Goal: Check status: Check status

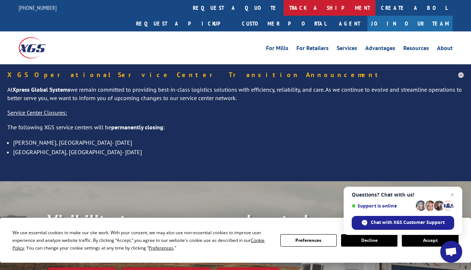
click at [284, 8] on link "track a shipment" at bounding box center [330, 8] width 92 height 16
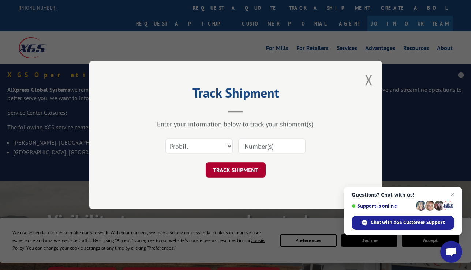
click at [232, 168] on button "TRACK SHIPMENT" at bounding box center [236, 169] width 60 height 15
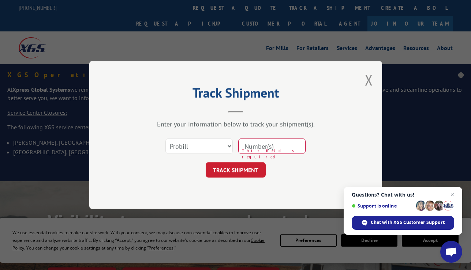
click at [410, 70] on div "Track Shipment Enter your information below to track your shipment(s). Select c…" at bounding box center [235, 135] width 471 height 270
click at [368, 77] on button "Close modal" at bounding box center [369, 79] width 8 height 19
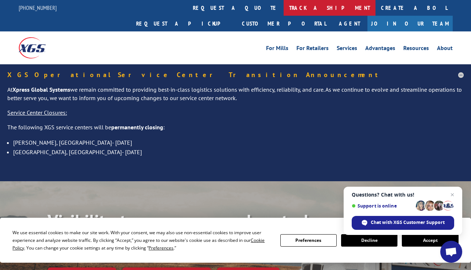
click at [284, 7] on link "track a shipment" at bounding box center [330, 8] width 92 height 16
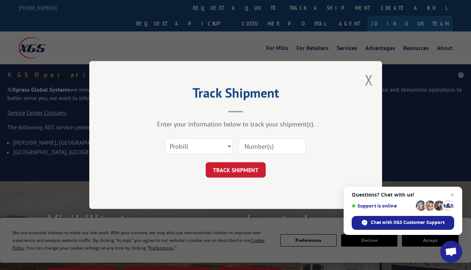
click at [245, 146] on input at bounding box center [271, 146] width 67 height 15
type input "17001984"
click at [226, 169] on button "TRACK SHIPMENT" at bounding box center [236, 169] width 60 height 15
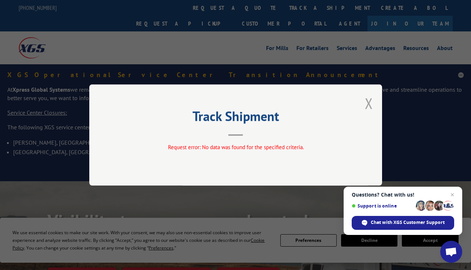
click at [367, 103] on button "Close modal" at bounding box center [369, 103] width 8 height 19
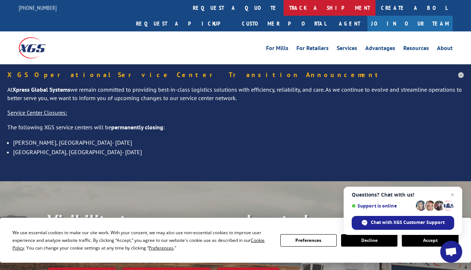
click at [284, 8] on link "track a shipment" at bounding box center [330, 8] width 92 height 16
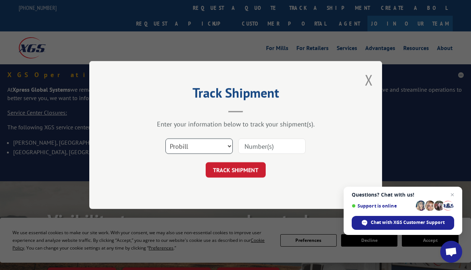
select select "bol"
click at [244, 146] on input at bounding box center [271, 146] width 67 height 15
type input "17001984"
click at [229, 170] on button "TRACK SHIPMENT" at bounding box center [236, 169] width 60 height 15
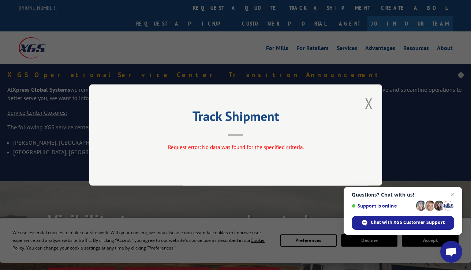
click at [363, 102] on div "Track Shipment Request error: No data was found for the specified criteria." at bounding box center [235, 135] width 293 height 101
click at [261, 68] on div "Track Shipment Request error: No data was found for the specified criteria." at bounding box center [235, 135] width 471 height 270
drag, startPoint x: 426, startPoint y: 101, endPoint x: 426, endPoint y: 107, distance: 5.9
click at [426, 107] on div "Track Shipment Request error: No data was found for the specified criteria." at bounding box center [235, 135] width 471 height 270
click at [368, 101] on button "Close modal" at bounding box center [369, 103] width 8 height 19
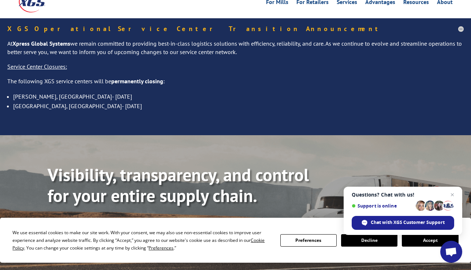
scroll to position [99, 0]
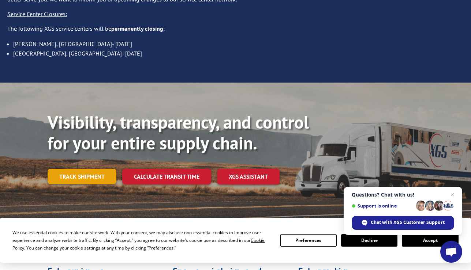
click at [89, 169] on link "Track shipment" at bounding box center [82, 176] width 69 height 15
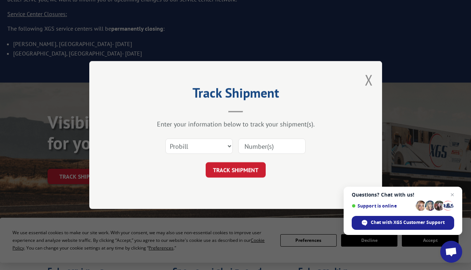
click at [250, 146] on input at bounding box center [271, 146] width 67 height 15
type input "17001984"
click at [235, 170] on button "TRACK SHIPMENT" at bounding box center [236, 169] width 60 height 15
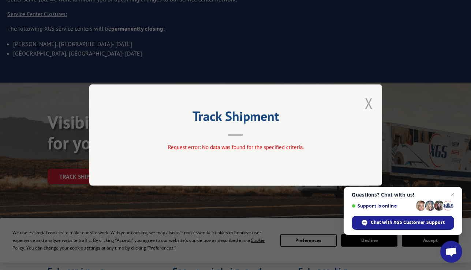
click at [368, 103] on button "Close modal" at bounding box center [369, 103] width 8 height 19
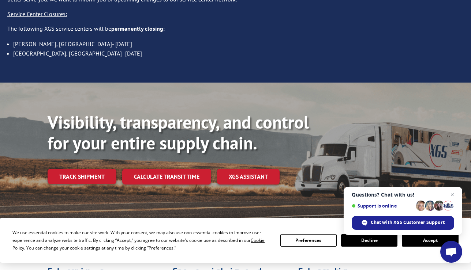
scroll to position [0, 0]
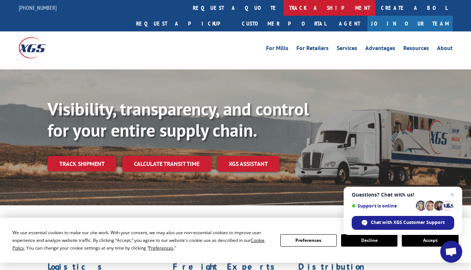
click at [284, 7] on link "track a shipment" at bounding box center [330, 8] width 92 height 16
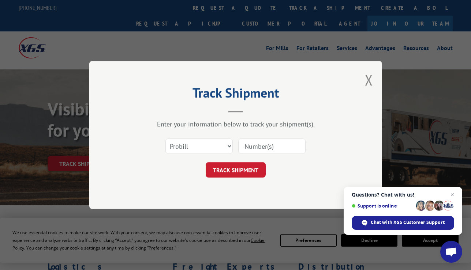
click at [250, 145] on input at bounding box center [271, 146] width 67 height 15
type input "17001984"
click at [231, 168] on button "TRACK SHIPMENT" at bounding box center [236, 169] width 60 height 15
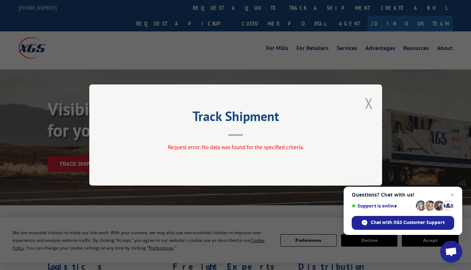
click at [367, 102] on button "Close modal" at bounding box center [369, 103] width 8 height 19
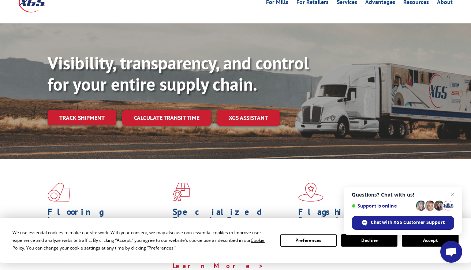
scroll to position [37, 0]
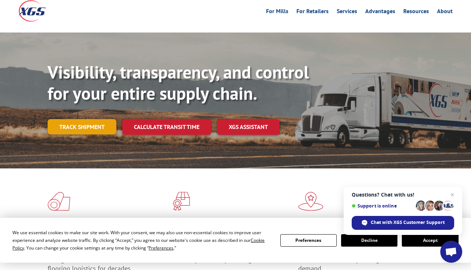
click at [87, 119] on link "Track shipment" at bounding box center [82, 126] width 69 height 15
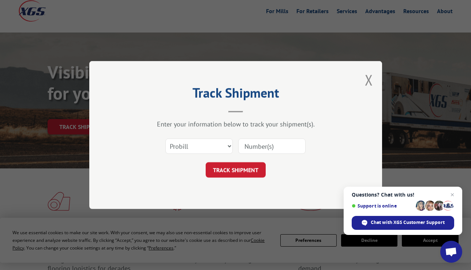
click at [366, 80] on button "Close modal" at bounding box center [369, 79] width 8 height 19
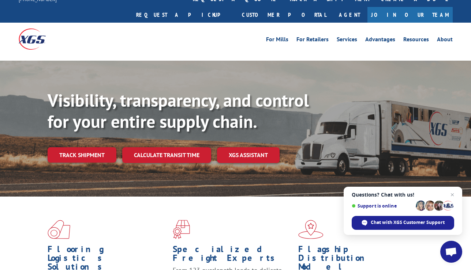
scroll to position [0, 0]
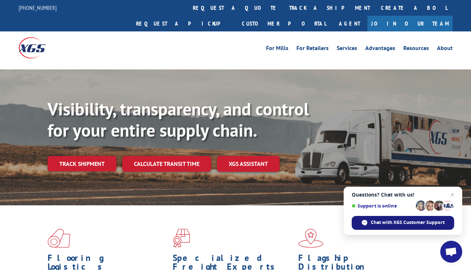
click at [401, 222] on span "Chat with XGS Customer Support" at bounding box center [408, 223] width 74 height 7
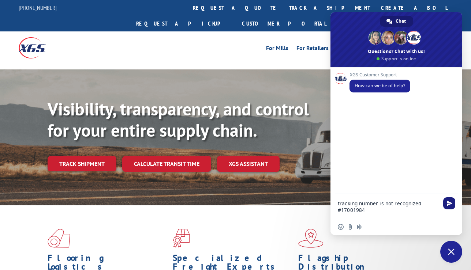
type textarea "tracking number is not recognized #17001984"
click at [450, 205] on span "Send" at bounding box center [449, 203] width 5 height 5
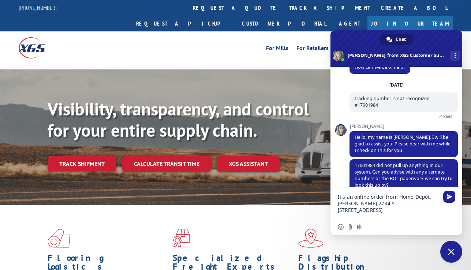
scroll to position [1, 0]
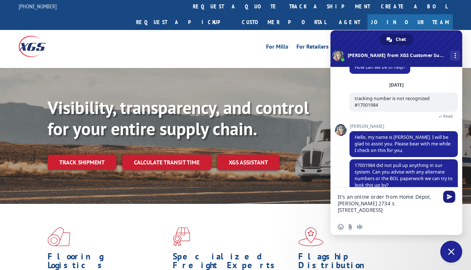
type textarea "It's an online order from Home Depot, David Read 2734 s. 44th St. 68506"
click at [448, 199] on span "Send" at bounding box center [449, 196] width 5 height 5
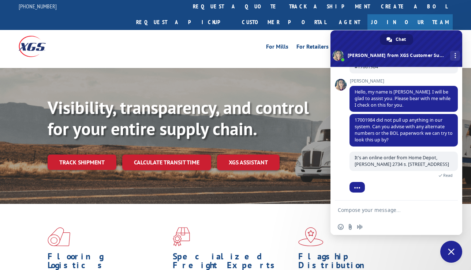
scroll to position [95, 0]
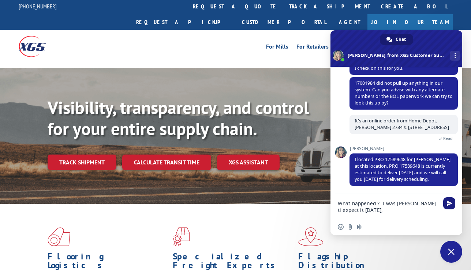
type textarea "What happened ? I was ted ti expect it last Thursday,"
click at [450, 206] on span "Send" at bounding box center [449, 203] width 5 height 5
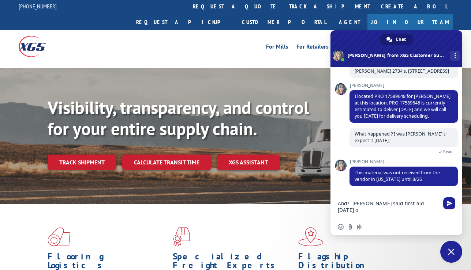
scroll to position [173, 0]
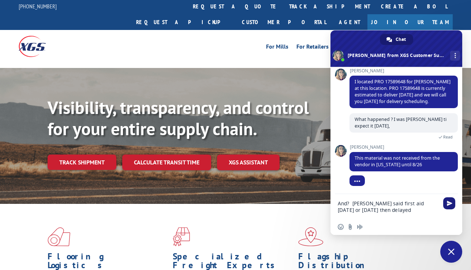
type textarea "And? XGS said first aid Thursday or Friday then delayed"
click at [448, 203] on span "Send" at bounding box center [449, 203] width 5 height 5
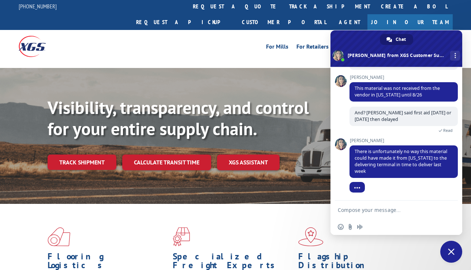
scroll to position [230, 0]
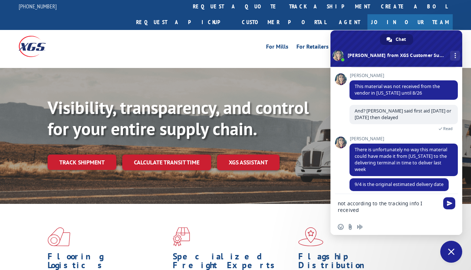
drag, startPoint x: 367, startPoint y: 212, endPoint x: 330, endPoint y: 202, distance: 38.2
click at [330, 202] on div "not according to the tracking info I received" at bounding box center [396, 206] width 132 height 25
drag, startPoint x: 465, startPoint y: 162, endPoint x: 465, endPoint y: 175, distance: 13.2
click at [466, 174] on div "Visibility, transparency, and control for your entire supply chain. Track shipm…" at bounding box center [259, 148] width 423 height 102
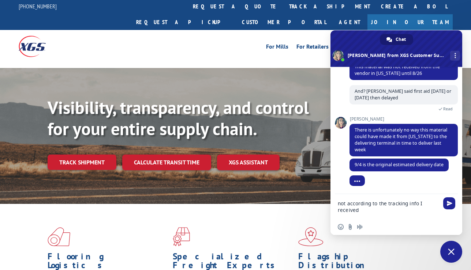
drag, startPoint x: 422, startPoint y: 205, endPoint x: 332, endPoint y: 203, distance: 89.6
click at [332, 203] on div "not according to the tracking info I received" at bounding box center [396, 206] width 132 height 25
drag, startPoint x: 364, startPoint y: 212, endPoint x: 326, endPoint y: 209, distance: 37.8
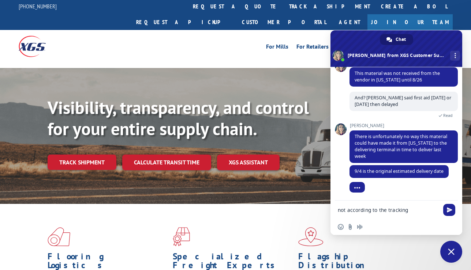
scroll to position [251, 0]
type textarea "n"
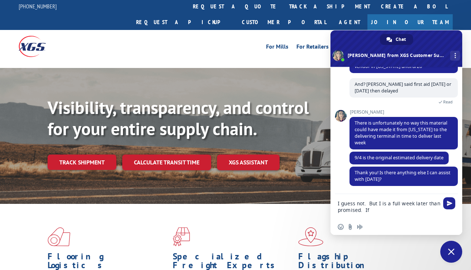
scroll to position [279, 0]
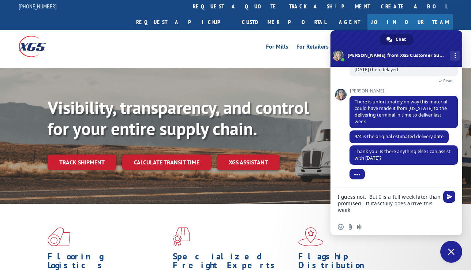
click at [374, 205] on textarea "I guess not. But I is a full week later than promised. If itasctully does arriv…" at bounding box center [389, 203] width 102 height 31
click at [356, 211] on textarea "I guess not. But I is a full week later than promised. If it asctully does arri…" at bounding box center [389, 203] width 102 height 31
type textarea "I guess not. But I is a full week later than promised. If it asctully does arri…"
click at [448, 195] on span "Send" at bounding box center [449, 196] width 5 height 5
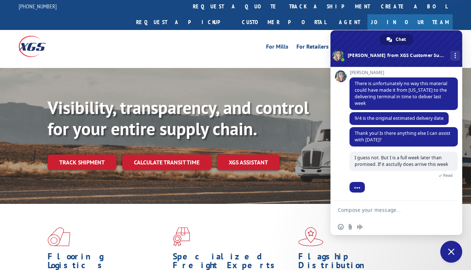
scroll to position [406, 0]
